Goal: Contribute content

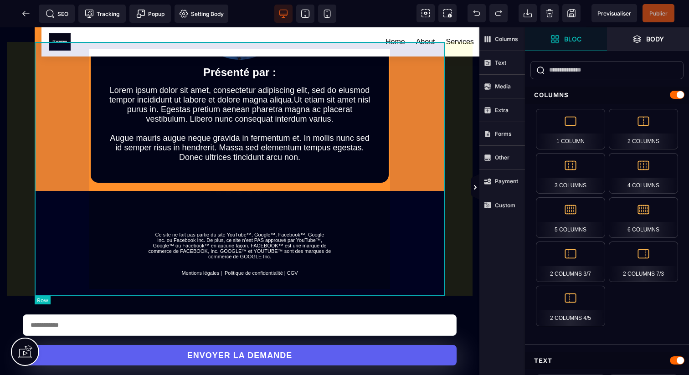
scroll to position [1095, 0]
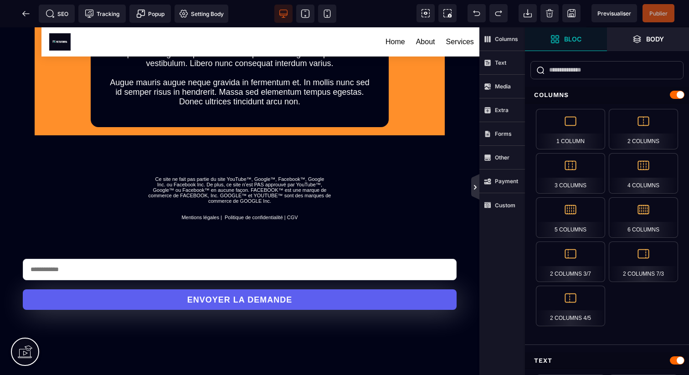
click at [474, 184] on icon at bounding box center [474, 187] width 7 height 7
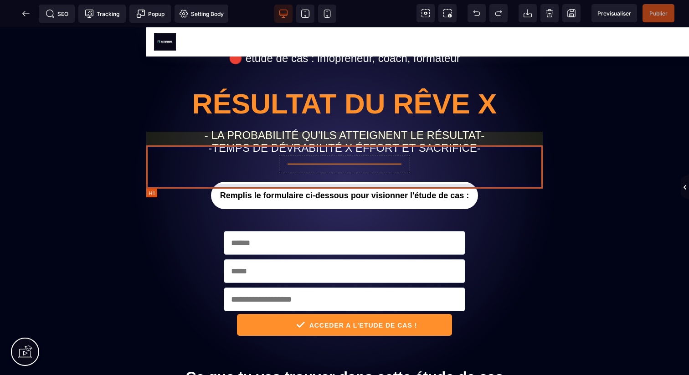
scroll to position [0, 0]
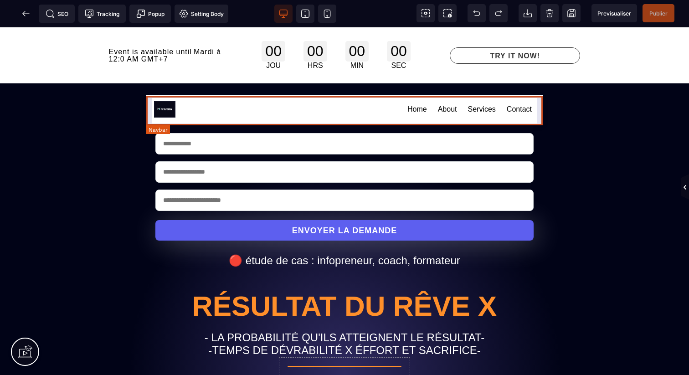
click at [540, 106] on div "Home About Services Contact" at bounding box center [344, 109] width 396 height 29
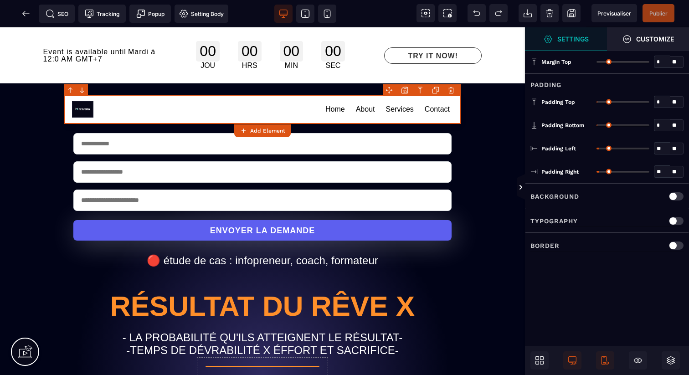
click at [452, 91] on body "B" at bounding box center [344, 187] width 689 height 375
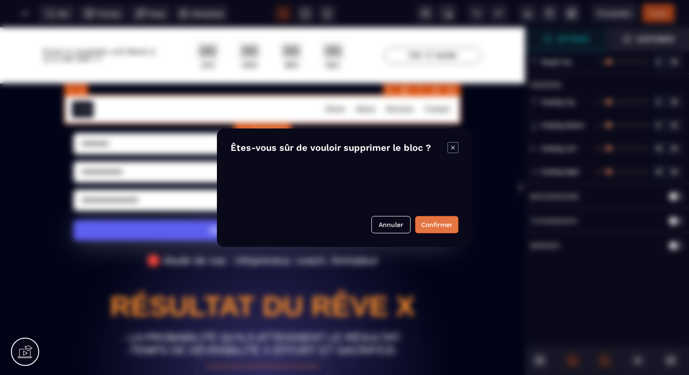
click at [439, 220] on button "Confirmer" at bounding box center [436, 224] width 43 height 17
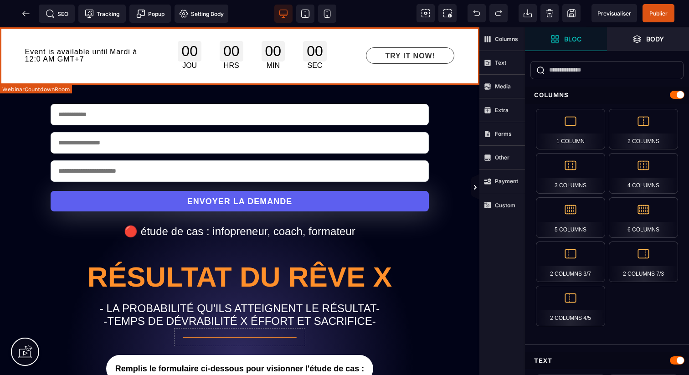
click at [471, 76] on div "Event is available until Mardi à 12:0 AM GMT+7 00 JOU 00 HRS 00 MIN 00 SEC TRY …" at bounding box center [239, 55] width 479 height 56
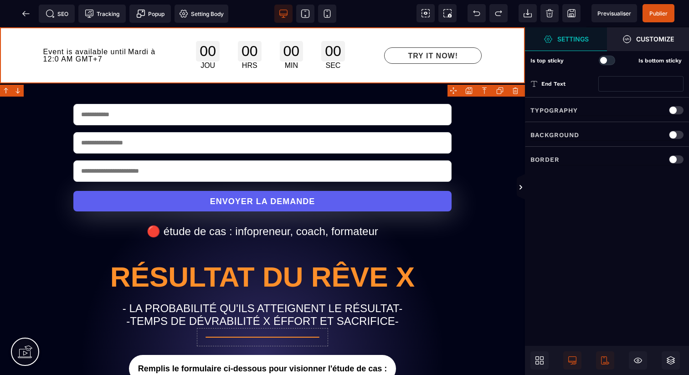
click at [516, 93] on body "B" at bounding box center [344, 187] width 689 height 375
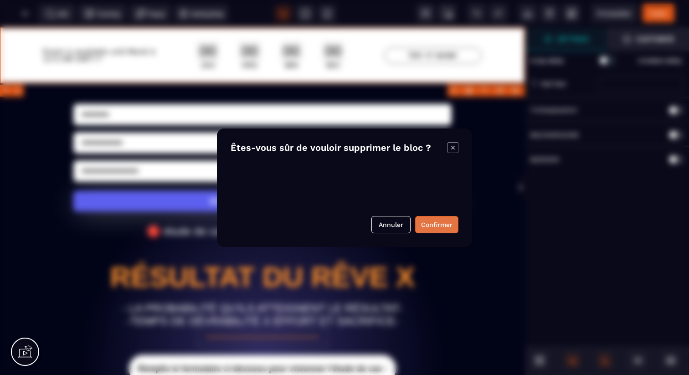
click at [441, 216] on button "Confirmer" at bounding box center [436, 224] width 43 height 17
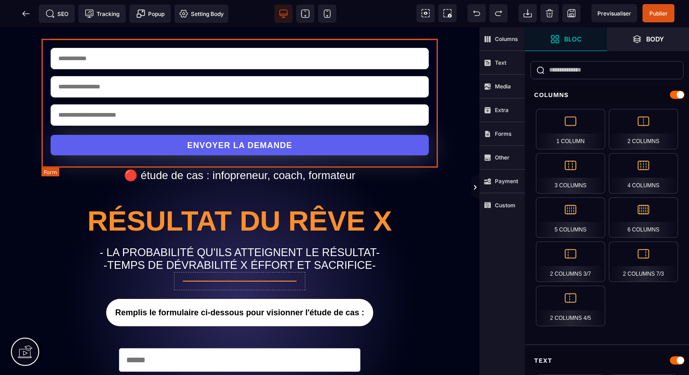
click at [436, 132] on form "ENVOYER LA DEMANDE" at bounding box center [239, 102] width 396 height 126
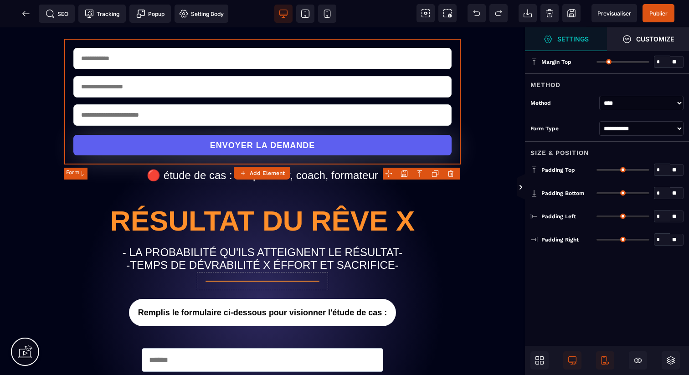
type input "*"
type input "**"
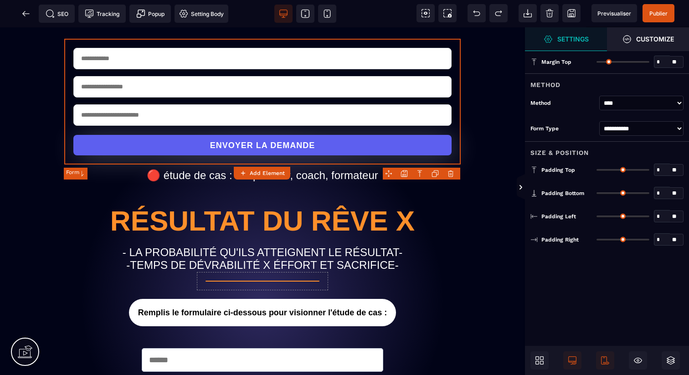
type input "**"
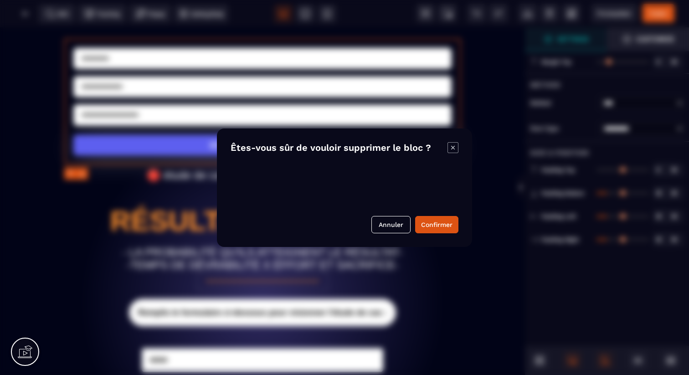
click at [454, 174] on body "B" at bounding box center [344, 187] width 689 height 375
click at [431, 221] on button "Confirmer" at bounding box center [436, 224] width 43 height 17
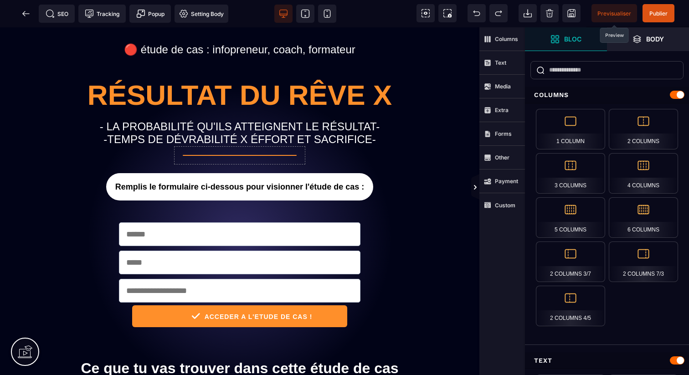
click at [607, 11] on span "Previsualiser" at bounding box center [614, 13] width 34 height 7
click at [25, 10] on icon at bounding box center [25, 13] width 9 height 9
